Goal: Navigation & Orientation: Find specific page/section

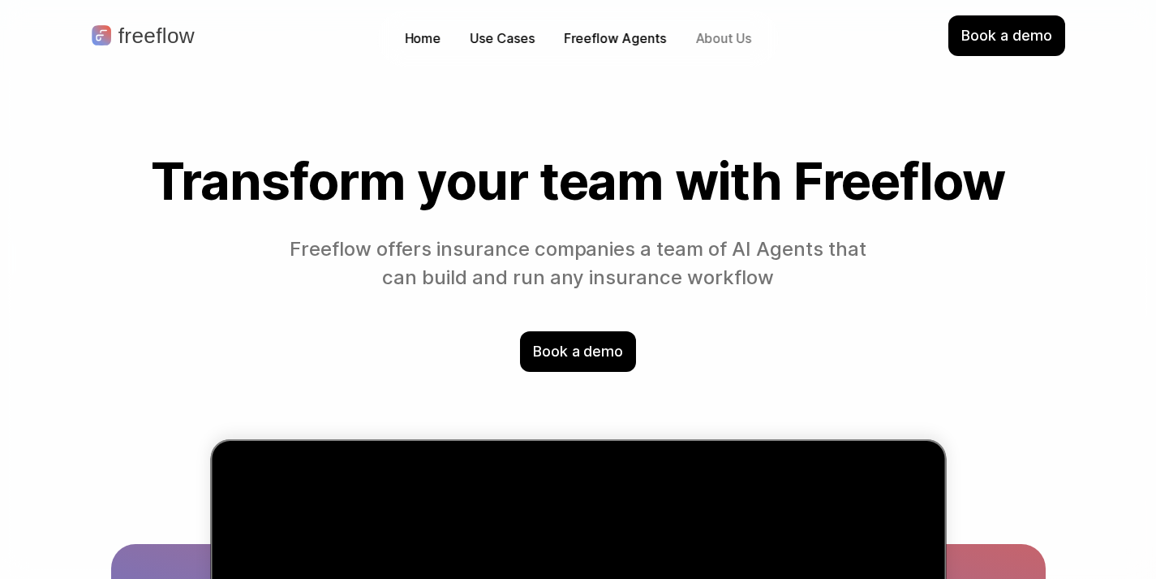
click at [719, 39] on p "About Us" at bounding box center [724, 38] width 56 height 19
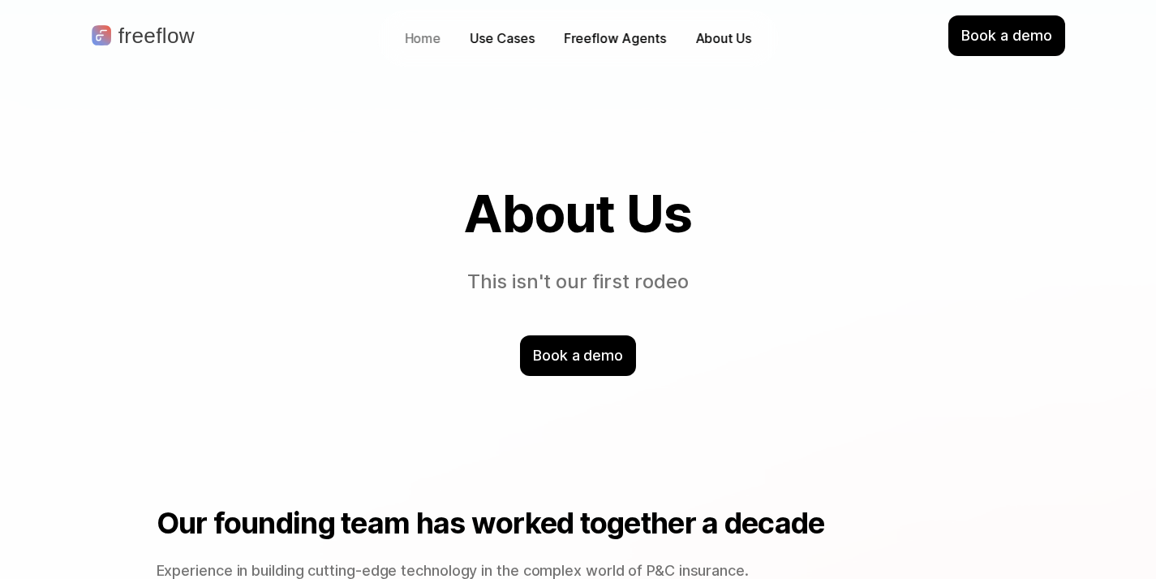
click at [430, 44] on p "Home" at bounding box center [423, 38] width 37 height 19
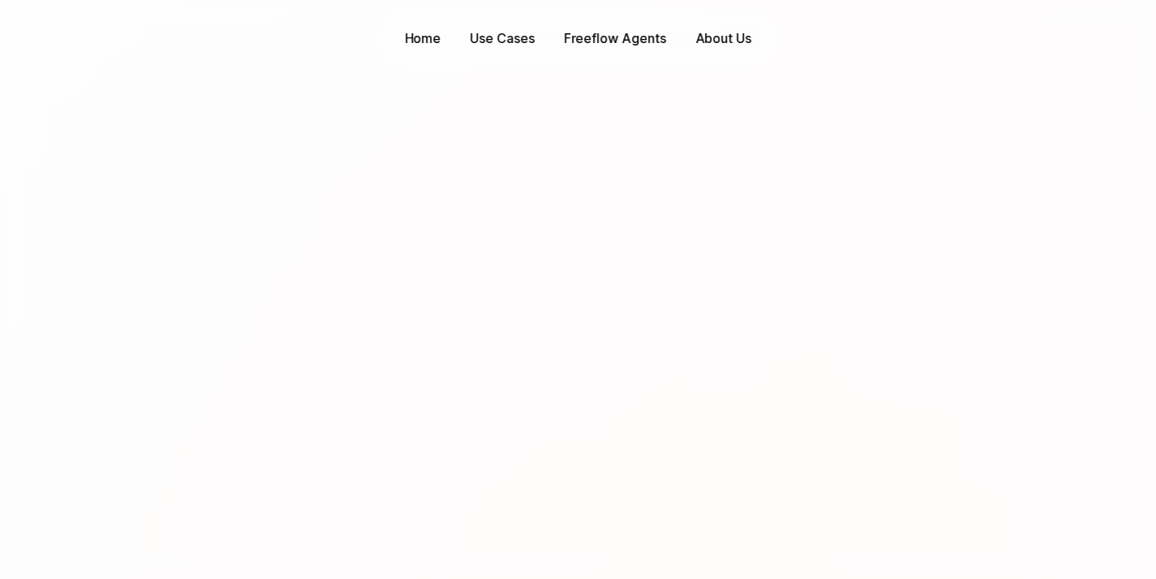
scroll to position [5377, 0]
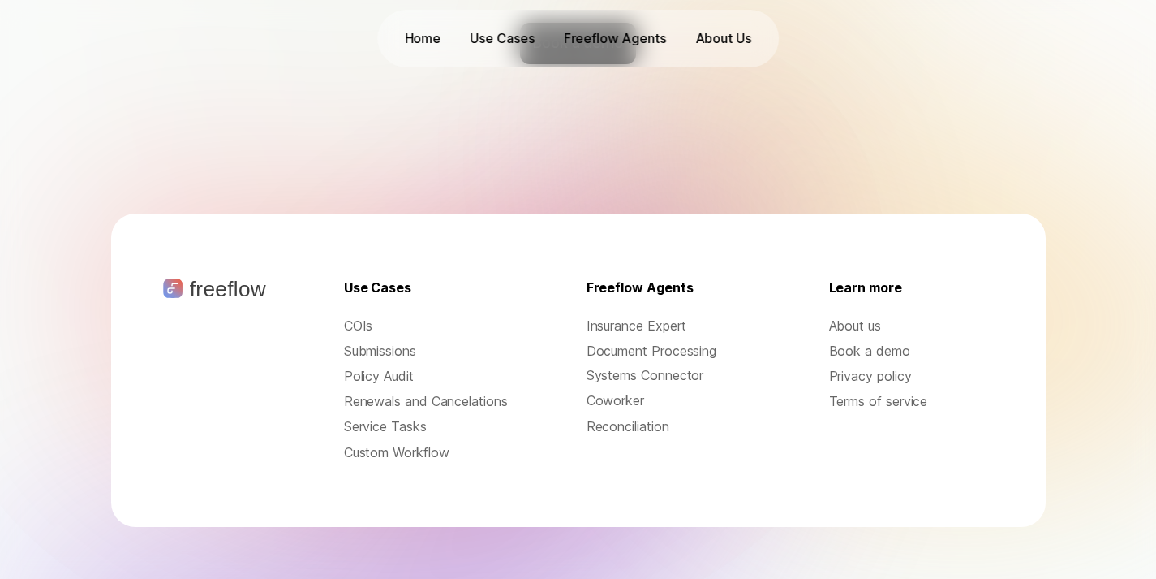
click at [867, 392] on p "Terms of service" at bounding box center [911, 401] width 165 height 19
